Goal: Task Accomplishment & Management: Complete application form

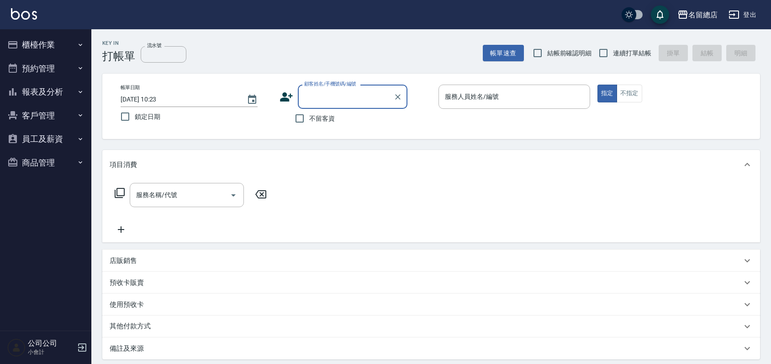
click at [37, 44] on button "櫃檯作業" at bounding box center [46, 45] width 84 height 24
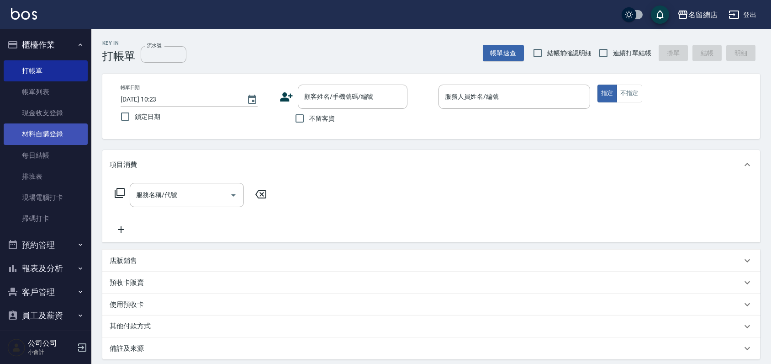
click at [37, 136] on link "材料自購登錄" at bounding box center [46, 133] width 84 height 21
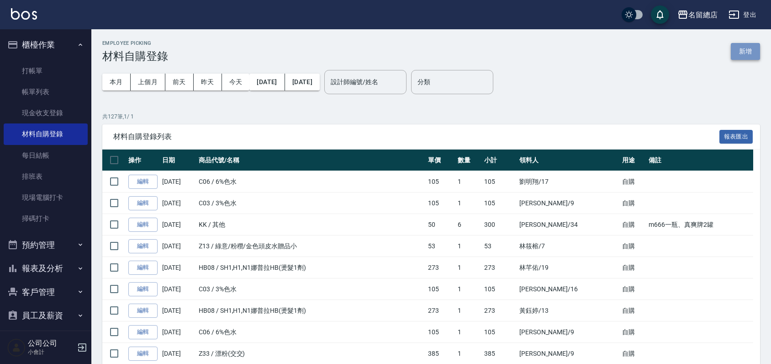
click at [743, 47] on button "新增" at bounding box center [745, 51] width 29 height 17
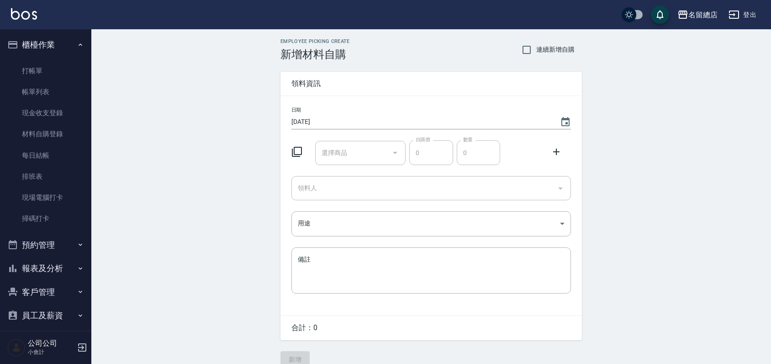
click at [338, 147] on input "選擇商品" at bounding box center [353, 153] width 69 height 16
click at [341, 152] on input "選擇商品" at bounding box center [353, 153] width 69 height 16
click at [342, 153] on input "選擇商品" at bounding box center [353, 153] width 69 height 16
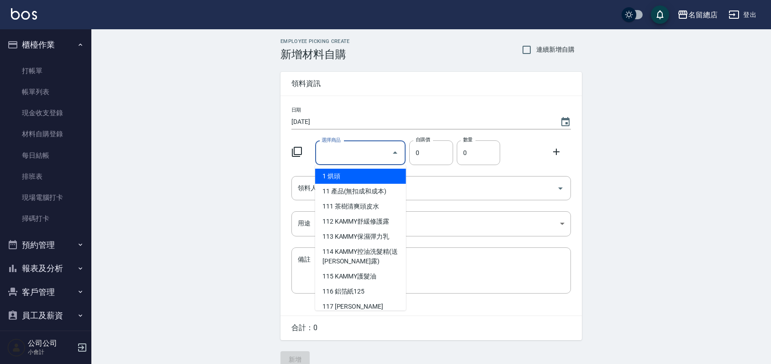
click at [347, 150] on input "選擇商品" at bounding box center [353, 153] width 69 height 16
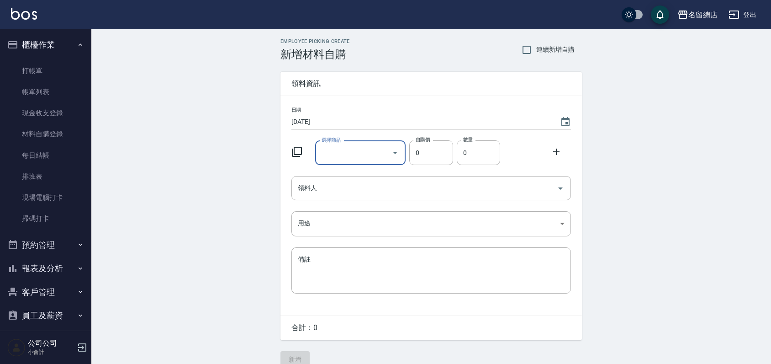
click at [347, 150] on input "選擇商品" at bounding box center [353, 153] width 69 height 16
click at [334, 174] on li "KK 其他" at bounding box center [360, 176] width 91 height 15
type input "其他"
type input "1"
type input "300"
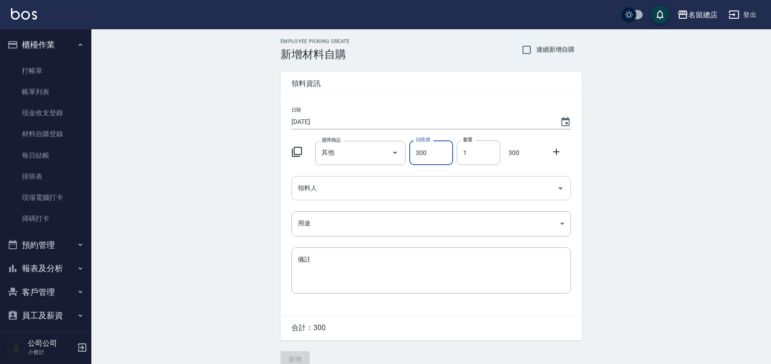
click at [369, 195] on input "領料人" at bounding box center [424, 188] width 258 height 16
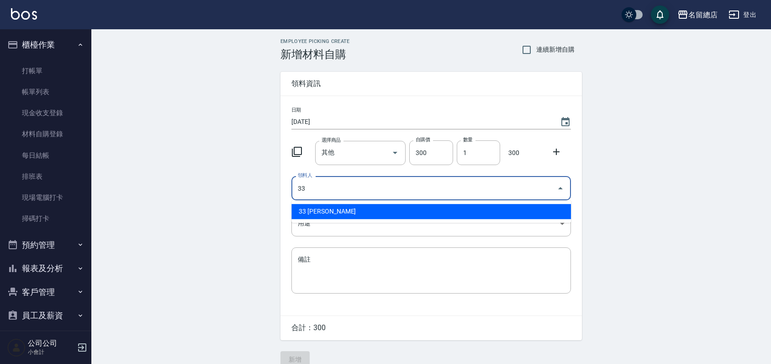
type input "33 [PERSON_NAME]"
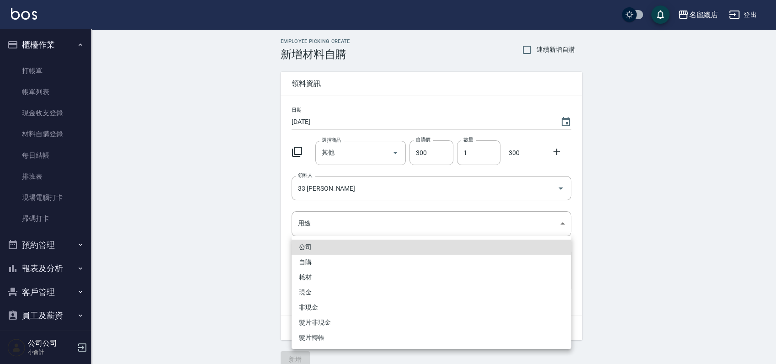
click at [333, 263] on li "自購" at bounding box center [431, 261] width 280 height 15
type input "自購"
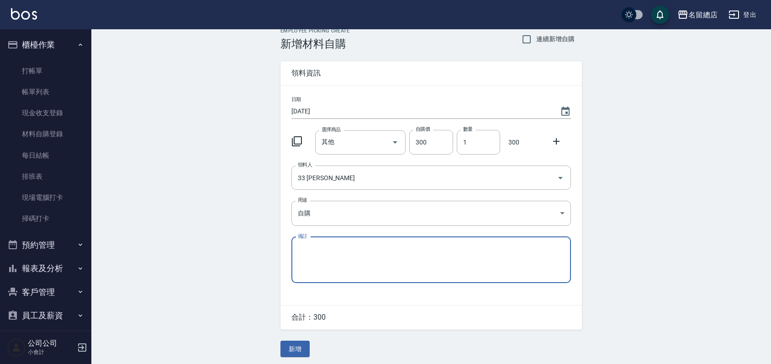
scroll to position [14, 0]
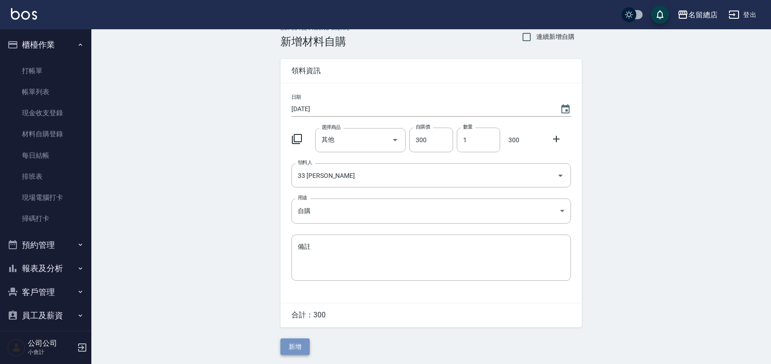
click at [308, 345] on button "新增" at bounding box center [294, 346] width 29 height 17
